Goal: Information Seeking & Learning: Learn about a topic

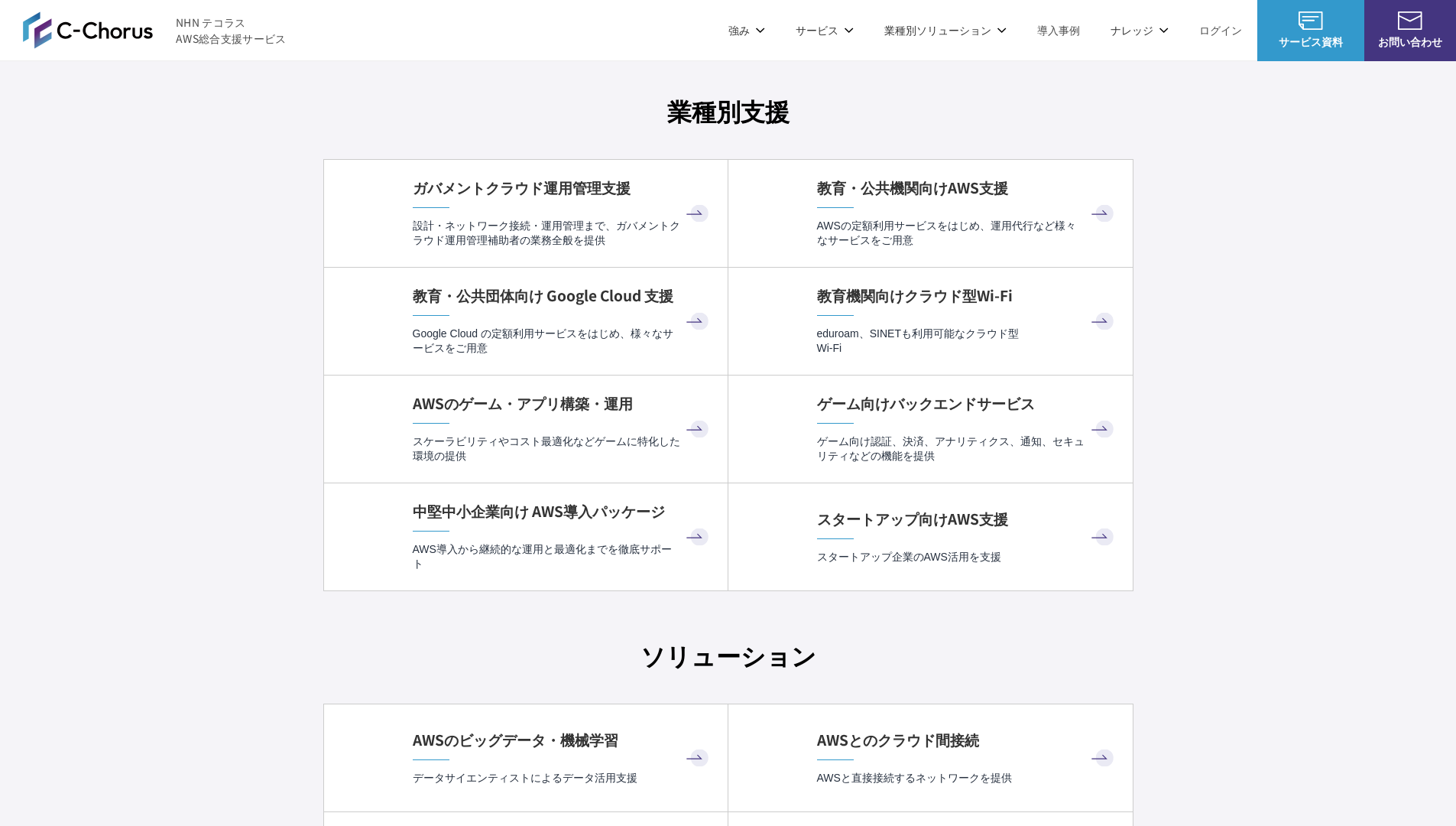
scroll to position [4034, 0]
